Goal: Task Accomplishment & Management: Manage account settings

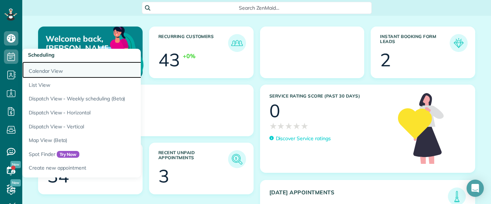
click at [42, 69] on link "Calendar View" at bounding box center [112, 70] width 180 height 17
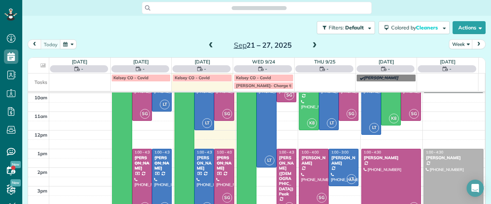
scroll to position [80, 0]
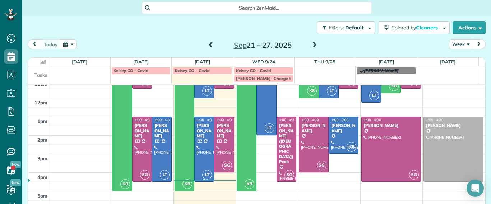
click at [200, 142] on div at bounding box center [204, 149] width 19 height 65
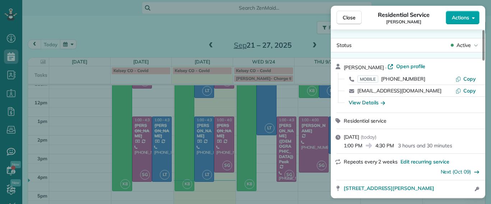
click at [470, 22] on button "Actions" at bounding box center [463, 18] width 34 height 14
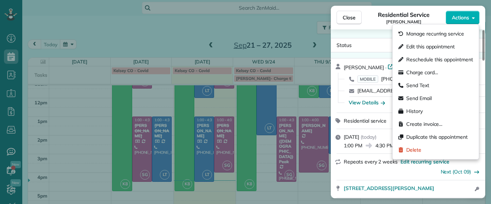
click at [383, 25] on div "Close Residential Service Carla Bowman Actions" at bounding box center [408, 18] width 155 height 24
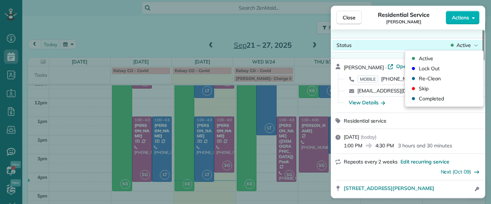
click at [456, 43] on div "Active" at bounding box center [465, 45] width 30 height 7
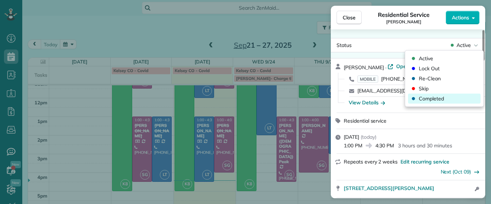
click at [432, 97] on span "Completed" at bounding box center [431, 98] width 25 height 7
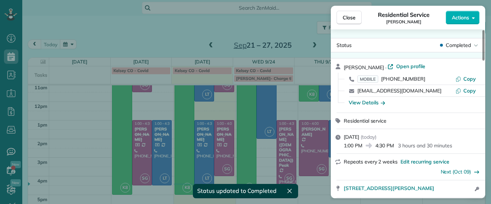
scroll to position [77, 0]
